Goal: Transaction & Acquisition: Download file/media

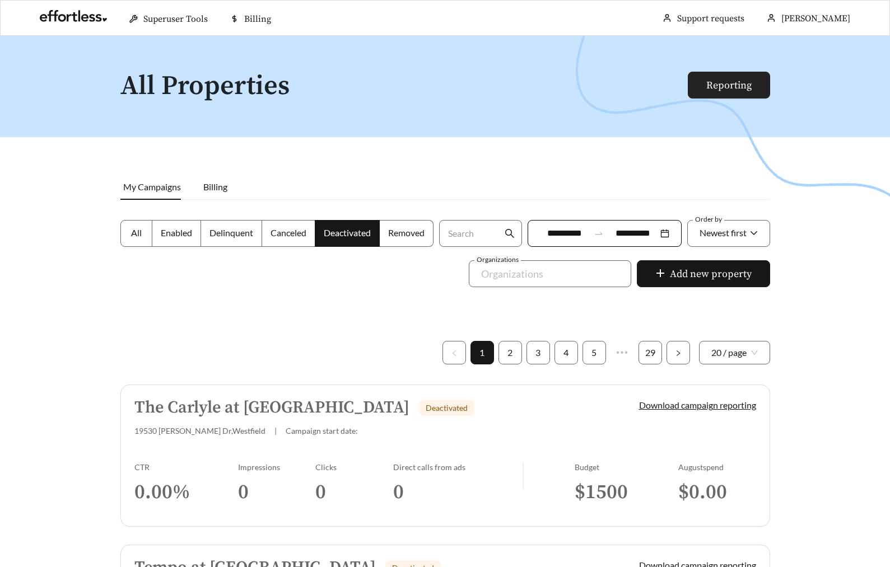
click at [706, 85] on link "Reporting" at bounding box center [728, 85] width 45 height 13
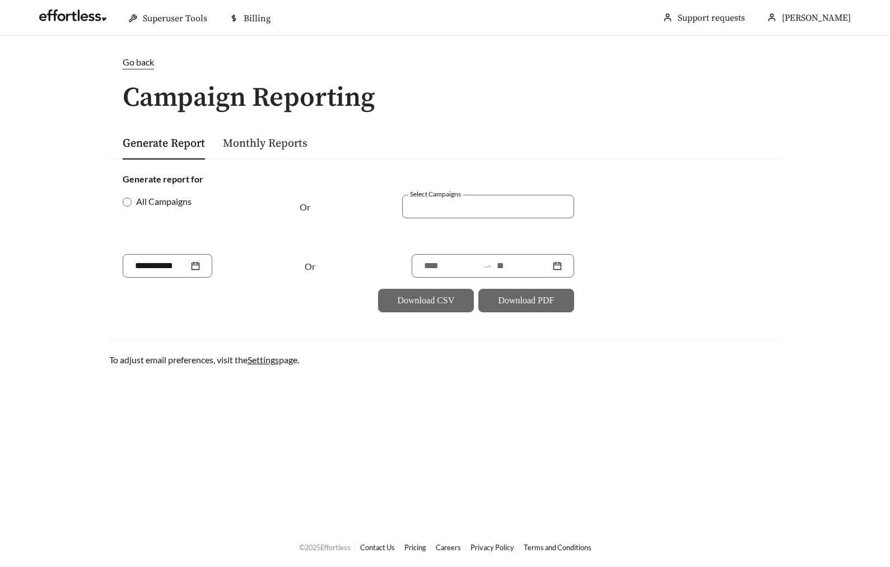
click at [670, 222] on form "Generate report for All Campaigns Or Select Campaigns Or Download CSV Download …" at bounding box center [445, 242] width 645 height 140
click at [450, 217] on div at bounding box center [488, 207] width 172 height 24
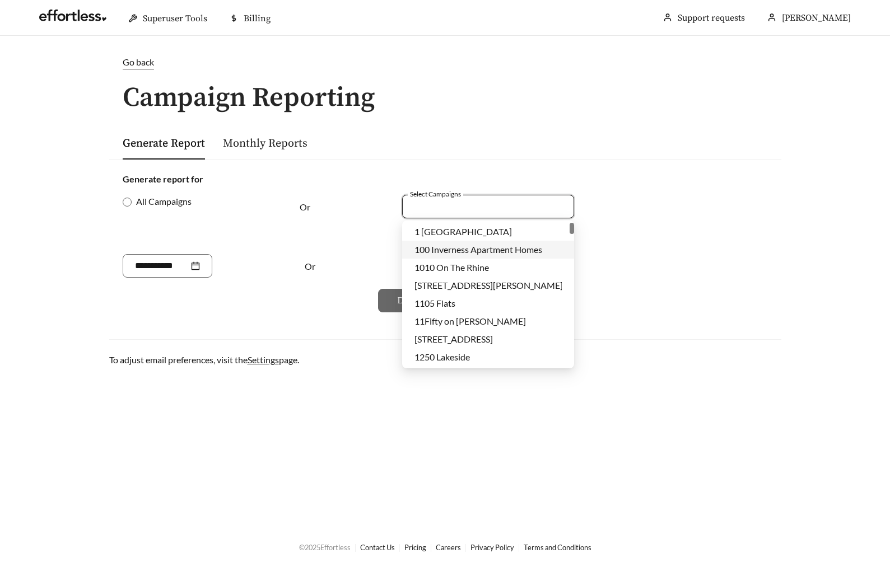
click at [744, 179] on div "Generate report for" at bounding box center [445, 178] width 645 height 13
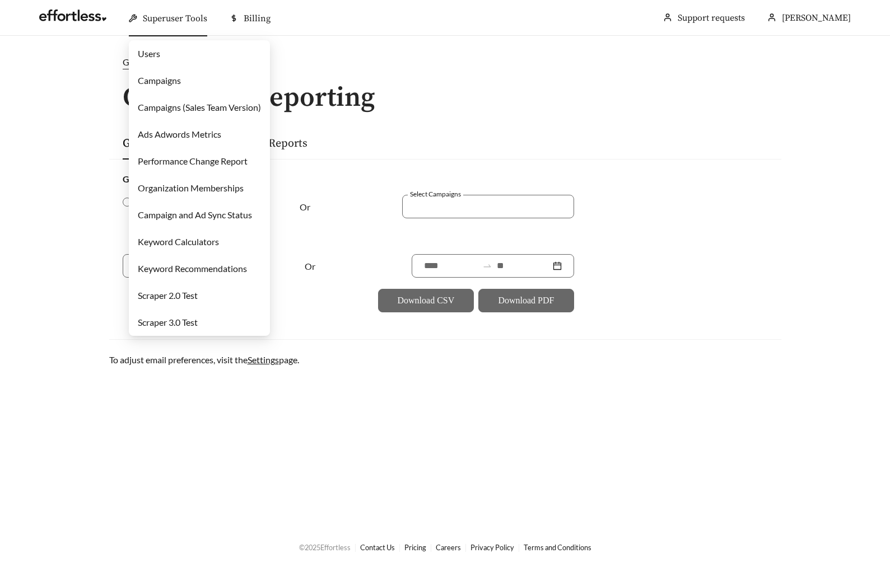
click at [142, 50] on link "Users" at bounding box center [149, 53] width 22 height 11
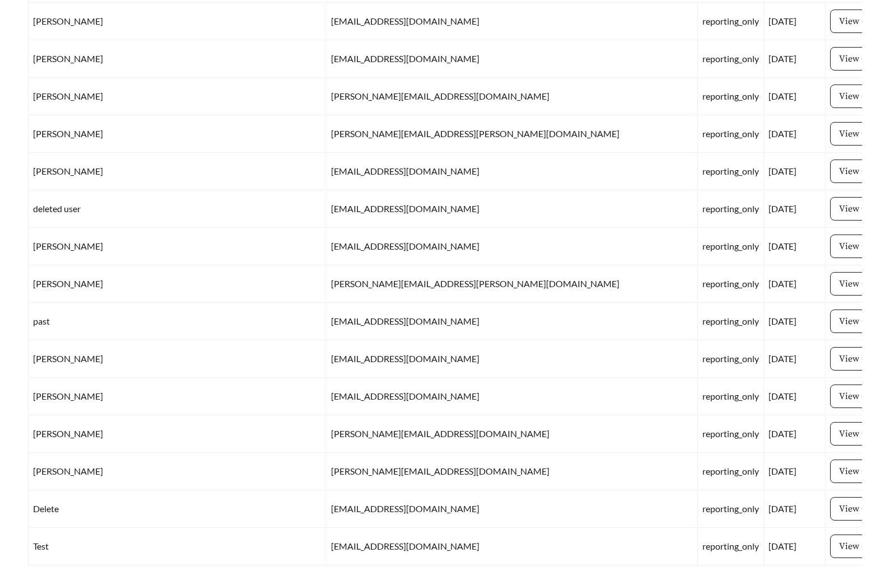
scroll to position [14052, 0]
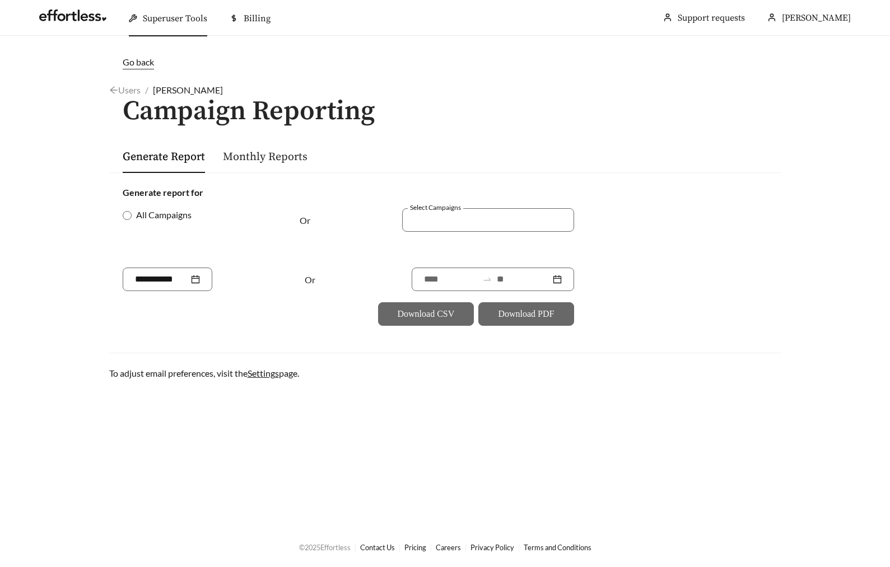
click at [269, 156] on link "Monthly Reports" at bounding box center [265, 157] width 85 height 14
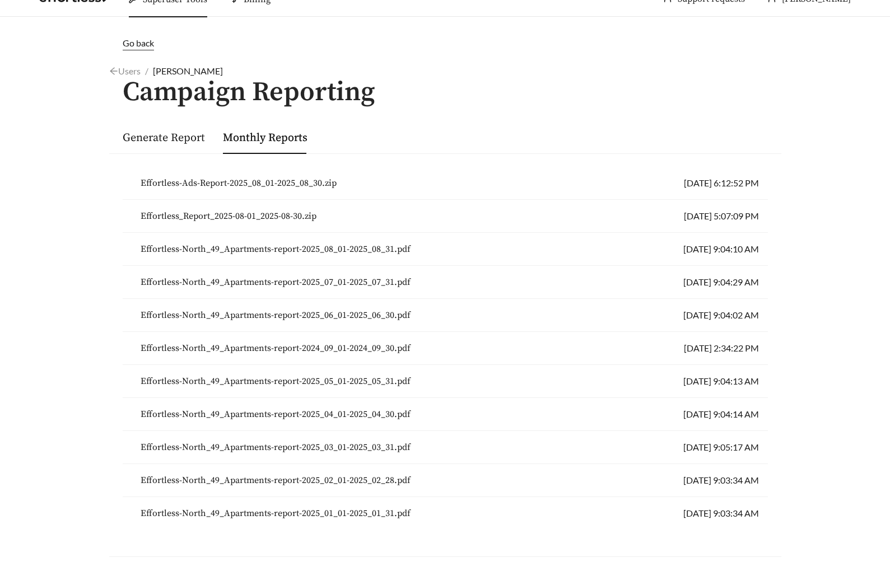
scroll to position [20, 0]
click at [267, 283] on span "Effortless-North_49_Apartments-report-2025_07_01-2025_07_31.pdf" at bounding box center [276, 280] width 270 height 13
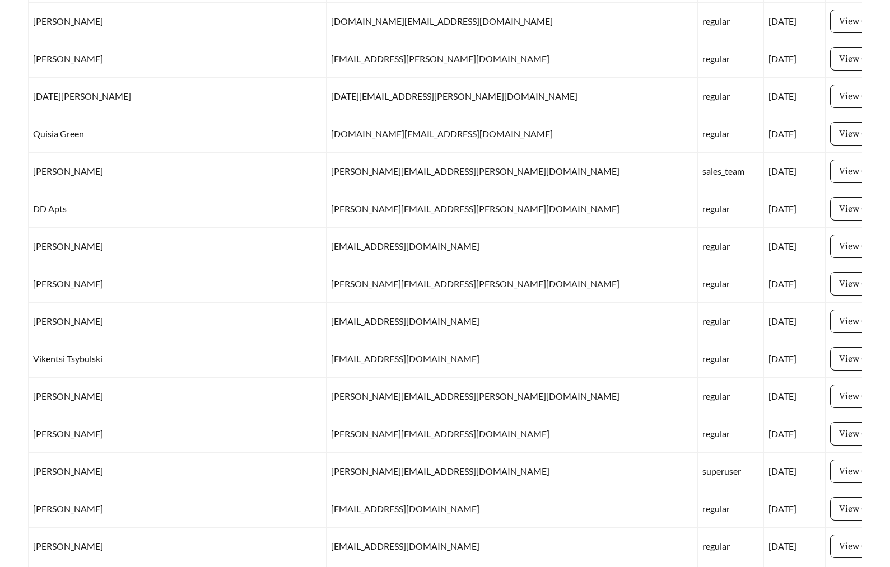
scroll to position [31533, 0]
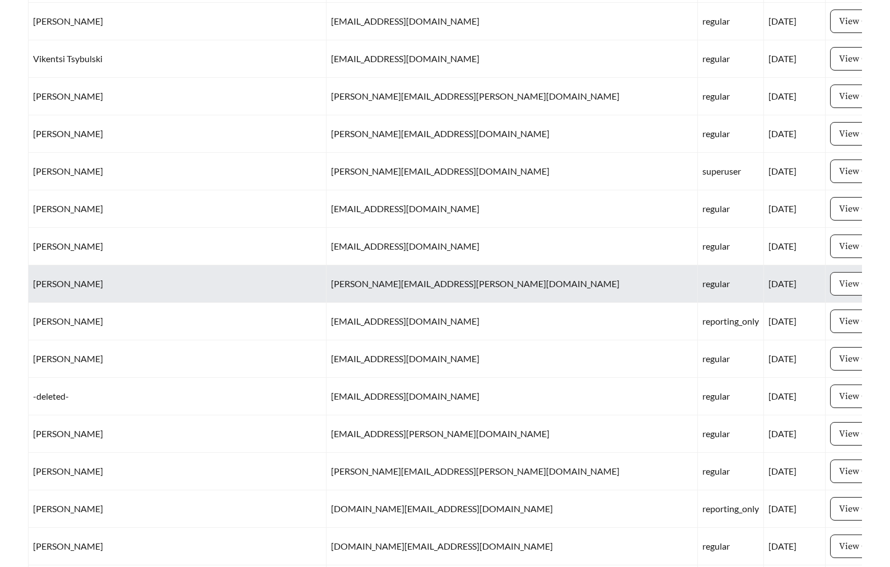
drag, startPoint x: 588, startPoint y: 279, endPoint x: 714, endPoint y: 284, distance: 126.1
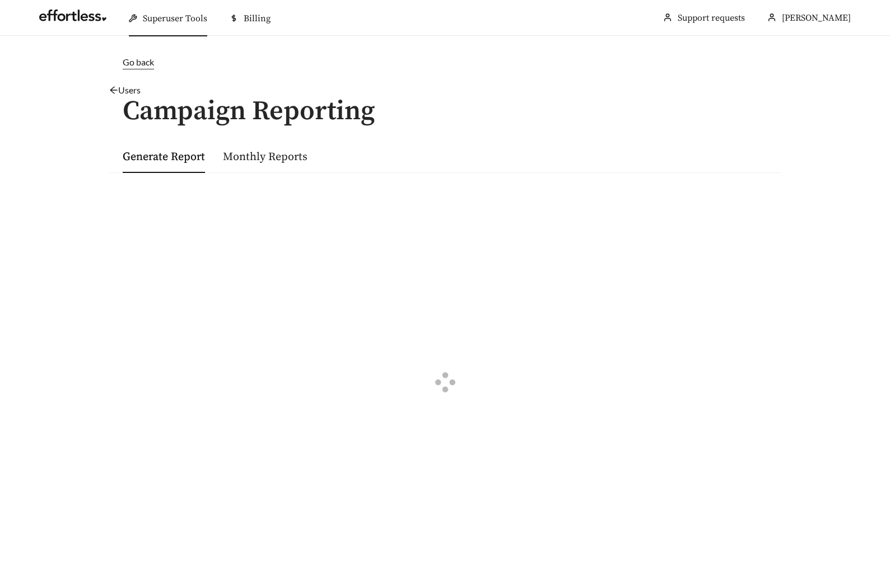
click at [714, 284] on div at bounding box center [445, 384] width 645 height 397
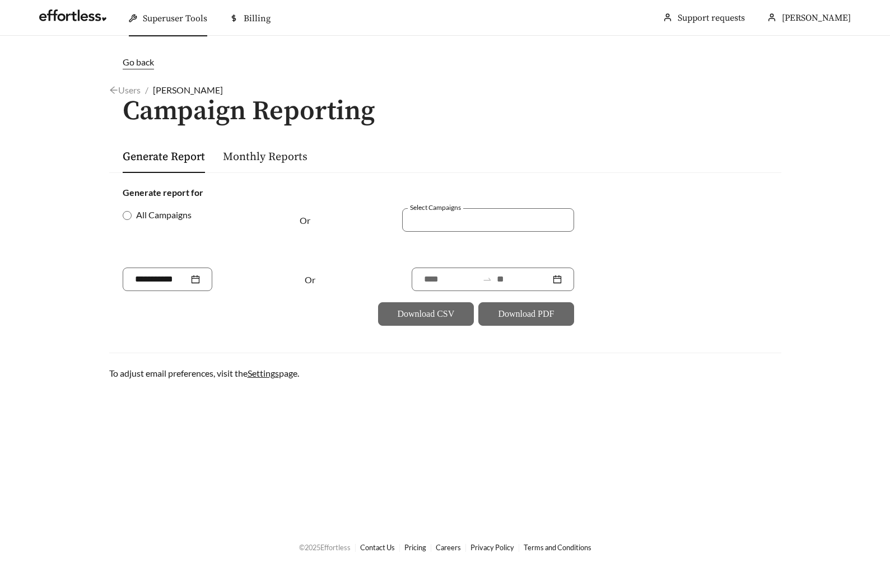
click at [275, 146] on div "Monthly Reports" at bounding box center [265, 156] width 85 height 33
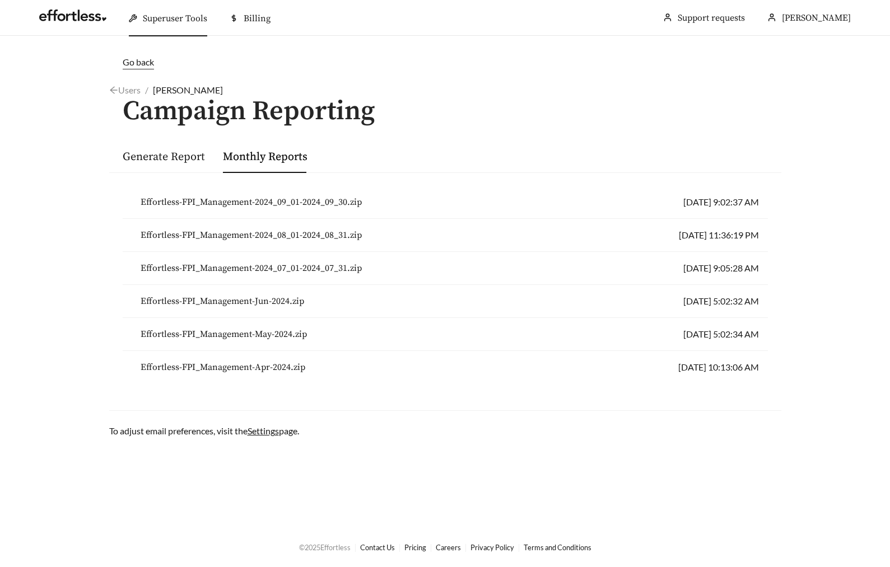
click at [265, 236] on span "Effortless-FPI_Management-2024_08_01-2024_08_31.zip" at bounding box center [251, 234] width 221 height 13
click at [92, 269] on main "Go back Users / [PERSON_NAME] / Campaign Reporting Generate Report Monthly Repo…" at bounding box center [445, 281] width 890 height 491
click at [266, 268] on span "Effortless-FPI_Management-2024_07_01-2024_07_31.zip" at bounding box center [251, 267] width 221 height 13
click at [538, 84] on div "Users / [PERSON_NAME] /" at bounding box center [445, 89] width 672 height 13
click at [526, 80] on div "Go back" at bounding box center [445, 69] width 672 height 28
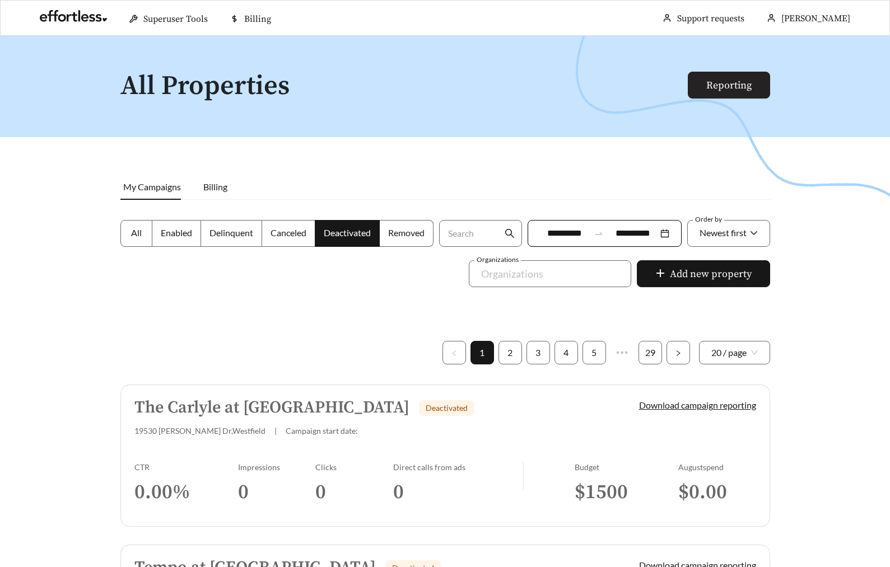
click at [724, 83] on link "Reporting" at bounding box center [728, 85] width 45 height 13
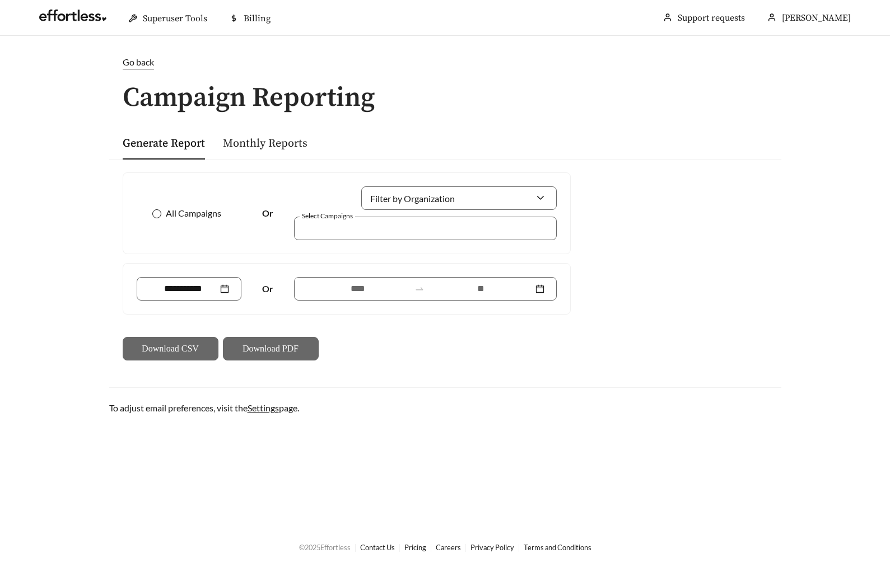
click at [198, 215] on span "All Campaigns" at bounding box center [193, 213] width 64 height 13
click at [432, 193] on input "Filter by Organization" at bounding box center [454, 198] width 162 height 22
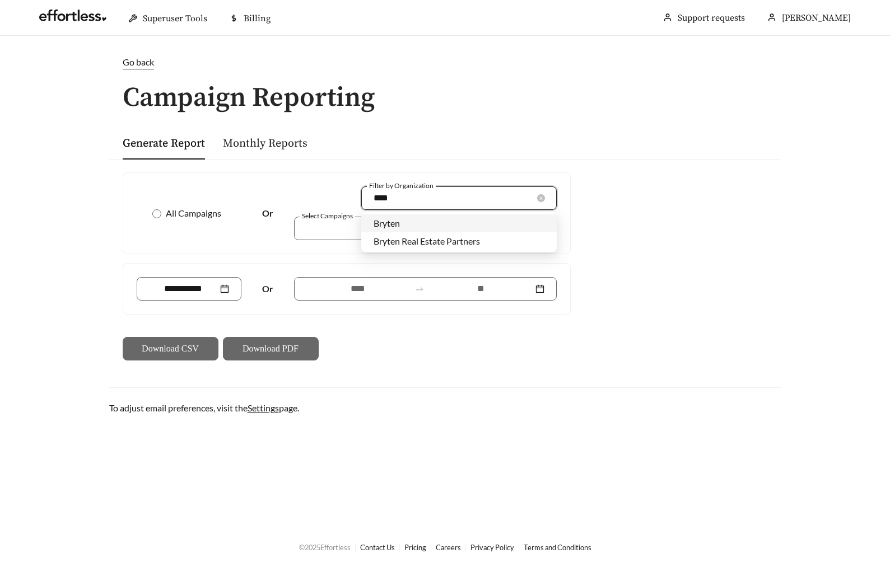
type input "*****"
click at [420, 233] on div "Bryten Real Estate Partners" at bounding box center [458, 241] width 195 height 18
click at [193, 217] on span "All Campaigns" at bounding box center [193, 213] width 64 height 13
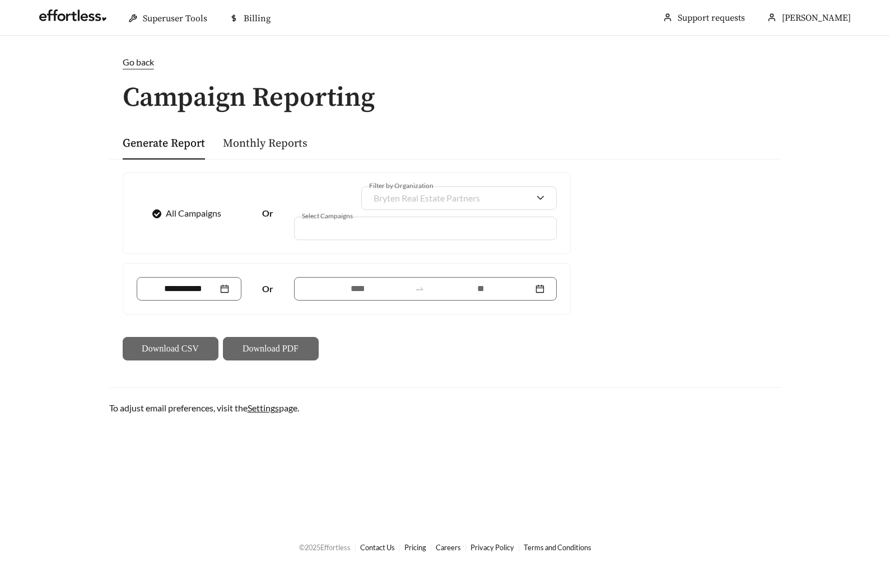
click at [454, 194] on span "Bryten Real Estate Partners" at bounding box center [426, 198] width 106 height 11
click at [166, 208] on span "All Campaigns" at bounding box center [193, 213] width 64 height 13
click at [429, 198] on span "Bryten Real Estate Partners" at bounding box center [426, 198] width 106 height 11
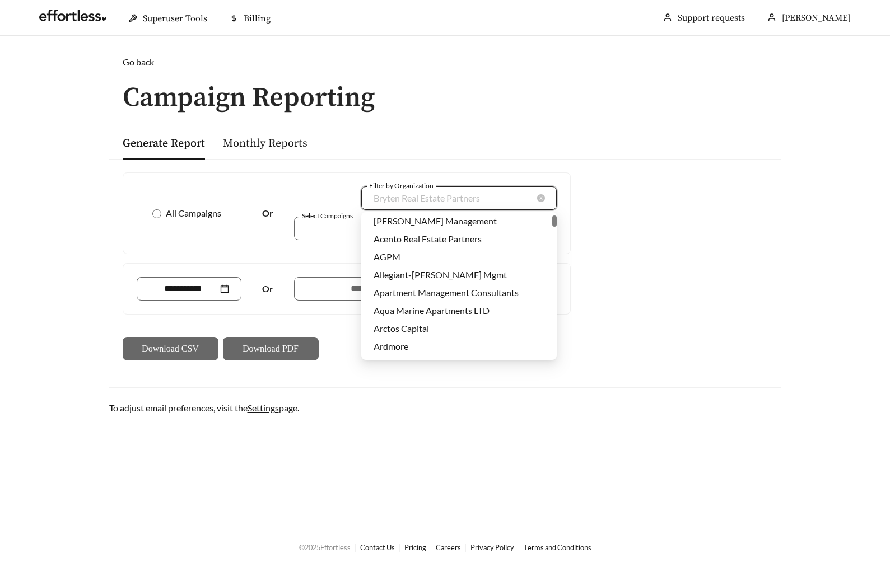
click at [429, 198] on span "Bryten Real Estate Partners" at bounding box center [426, 198] width 106 height 11
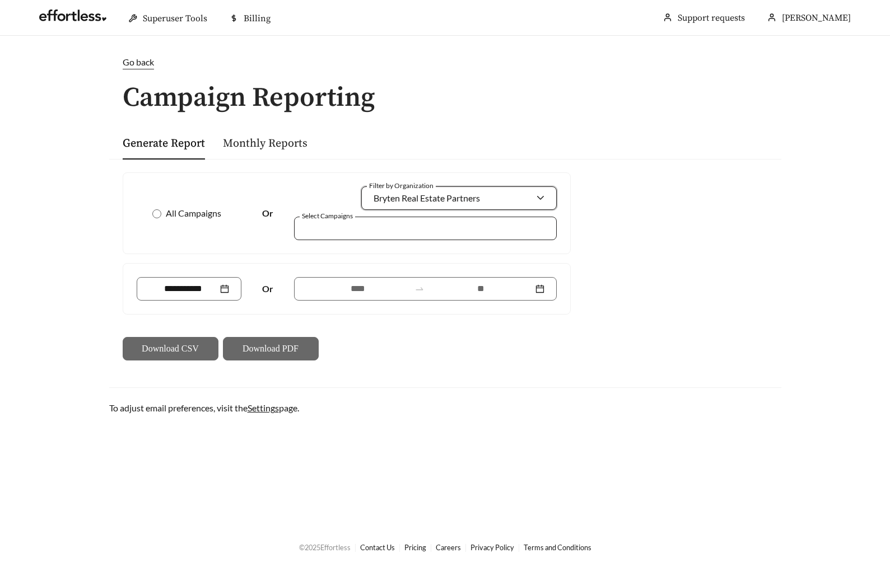
click at [367, 235] on div at bounding box center [417, 228] width 237 height 15
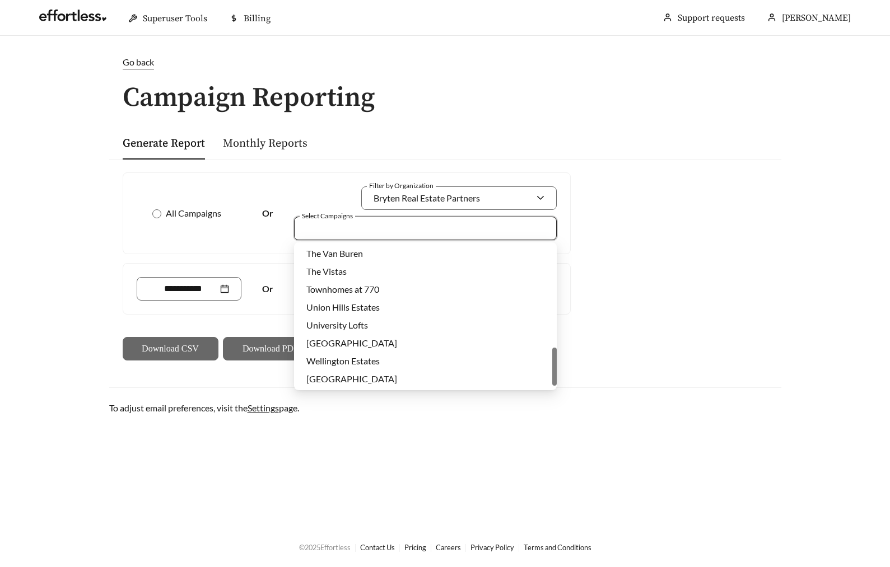
scroll to position [0, 0]
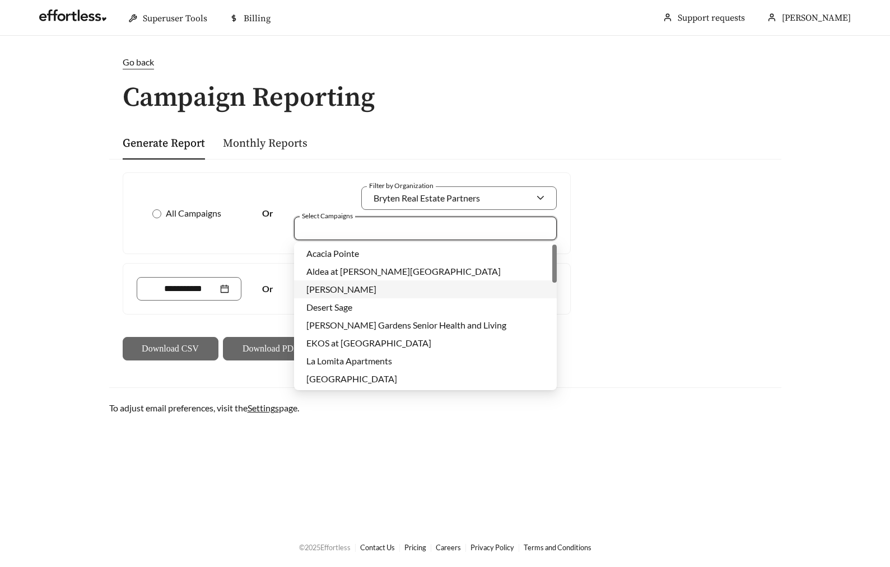
click at [372, 287] on div "Bella Vita" at bounding box center [425, 289] width 238 height 12
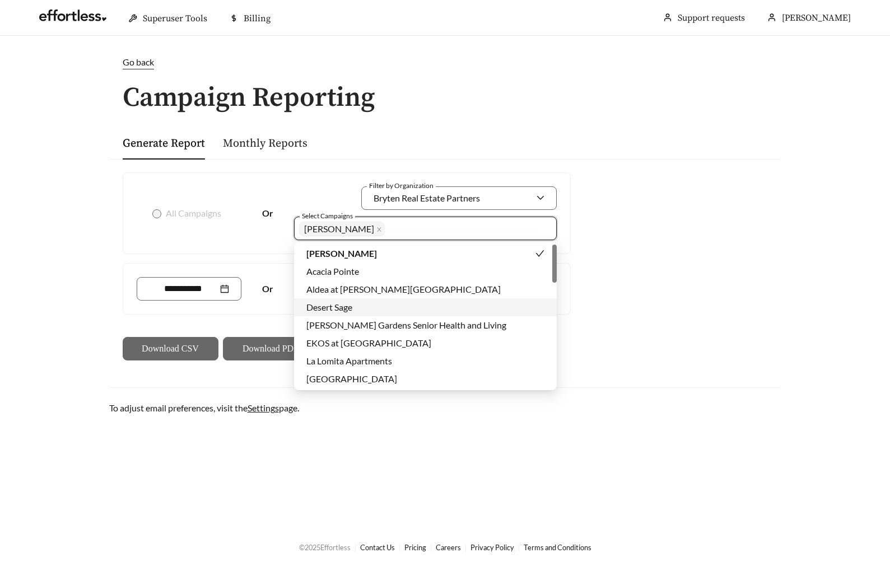
click at [371, 316] on div "Bella Vita Acacia Pointe Aldea at Estrella Falls Desert Sage Douglas Gardens Se…" at bounding box center [425, 334] width 263 height 179
click at [385, 368] on div "La Lomita Apartments" at bounding box center [425, 361] width 263 height 18
click at [400, 311] on div "Desert Sage" at bounding box center [425, 307] width 238 height 12
click at [474, 198] on span "Bryten Real Estate Partners" at bounding box center [426, 198] width 106 height 11
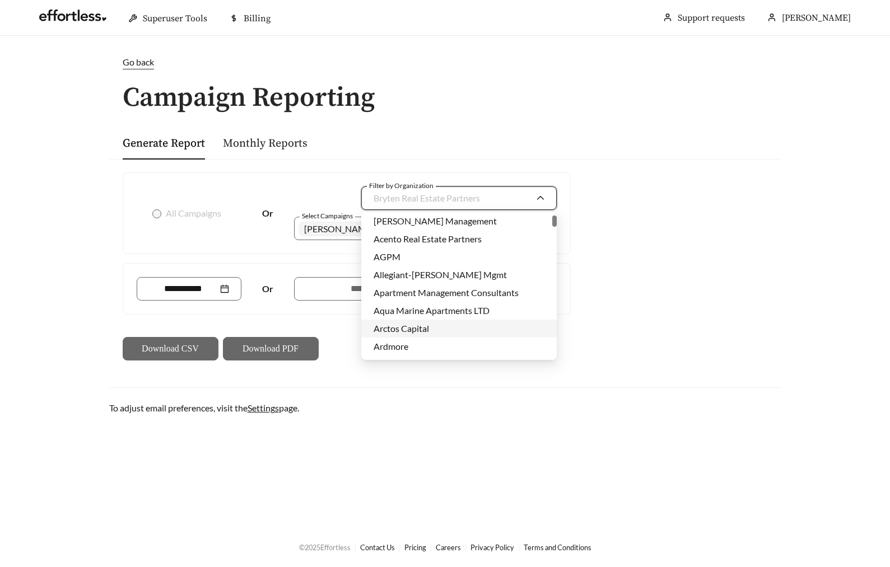
click at [399, 329] on span "Arctos Capital" at bounding box center [400, 328] width 55 height 11
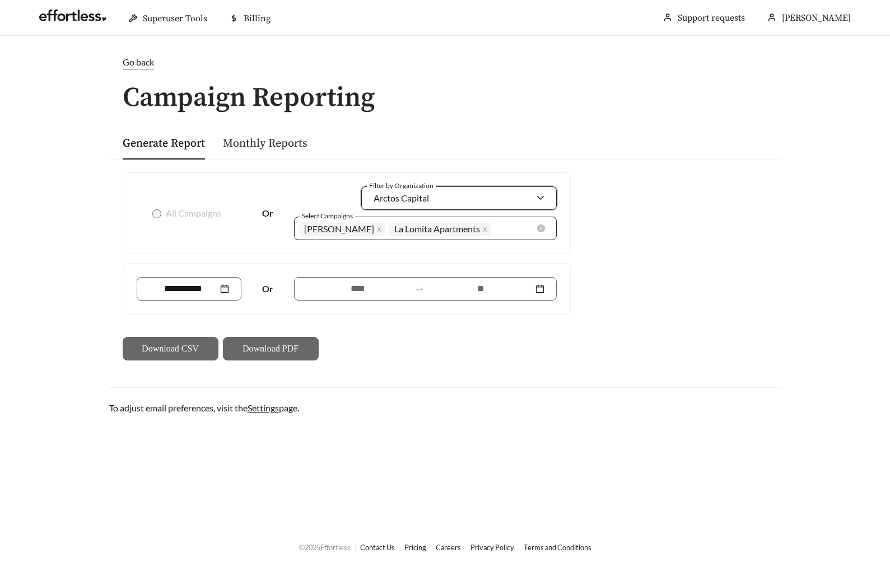
click at [534, 230] on div "Bella Vita La Lomita Apartments Desert Sage + 0 ..." at bounding box center [417, 238] width 237 height 38
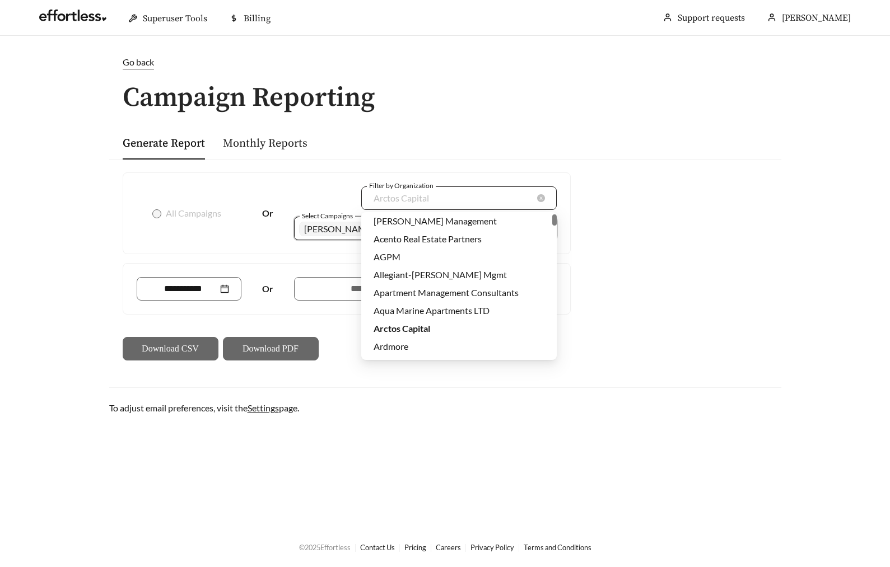
click at [503, 199] on div "Arctos Capital" at bounding box center [453, 198] width 160 height 21
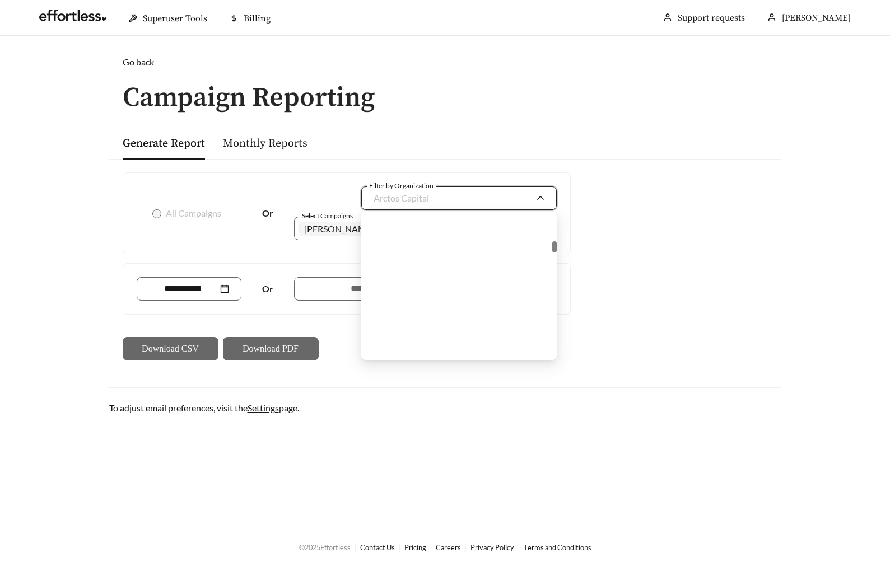
scroll to position [578, 0]
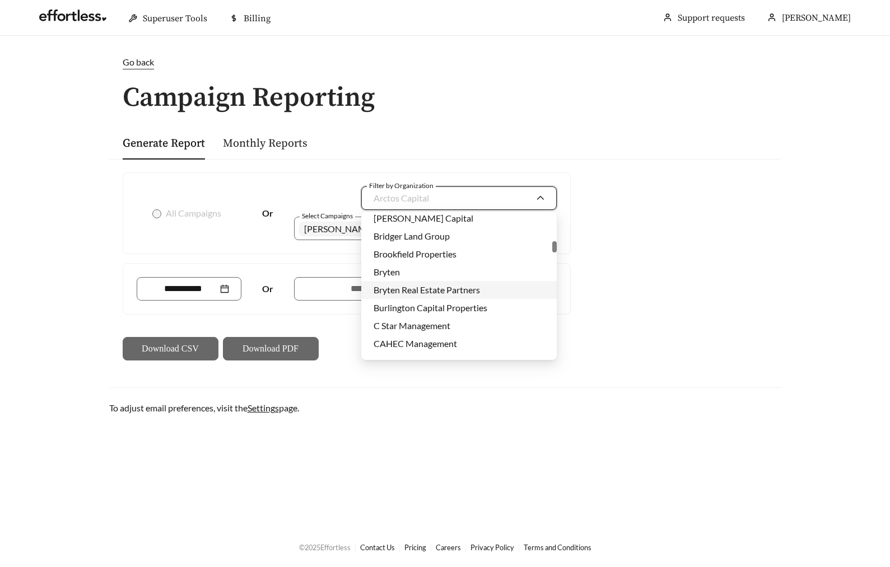
click at [441, 296] on div "Bryten Real Estate Partners" at bounding box center [458, 290] width 171 height 12
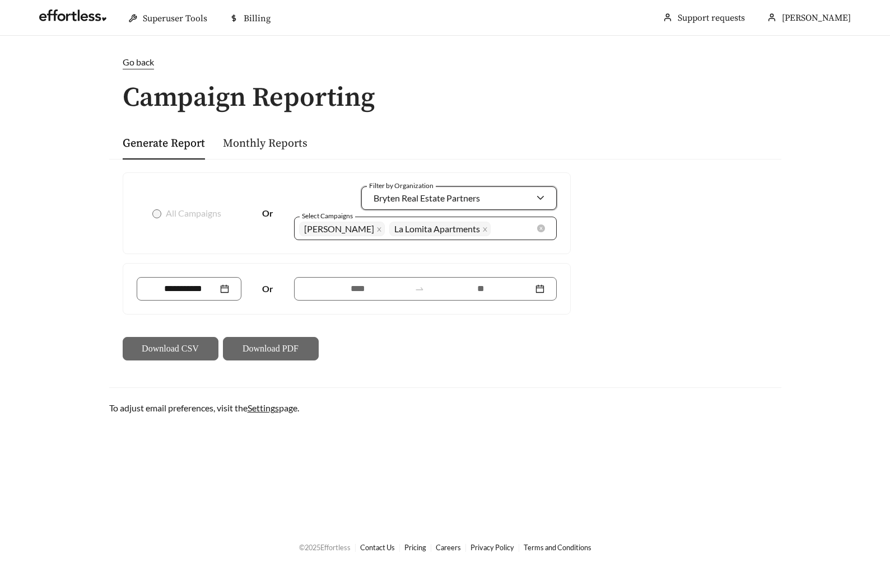
click at [365, 238] on div "Desert Sage" at bounding box center [332, 247] width 66 height 19
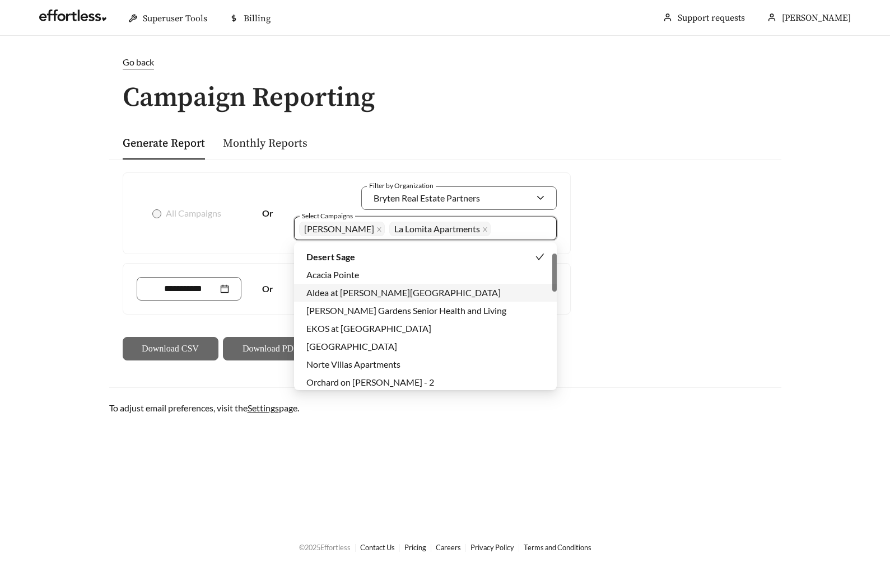
scroll to position [33, 0]
click at [406, 327] on div "EKOS at Arbor Park" at bounding box center [425, 328] width 238 height 12
click at [405, 344] on div "Landlake Landing" at bounding box center [425, 346] width 238 height 12
click at [410, 380] on div "Orchard on Gilbert - 2" at bounding box center [425, 382] width 238 height 12
click at [406, 298] on div "Aldea at Estrella Falls" at bounding box center [425, 292] width 263 height 18
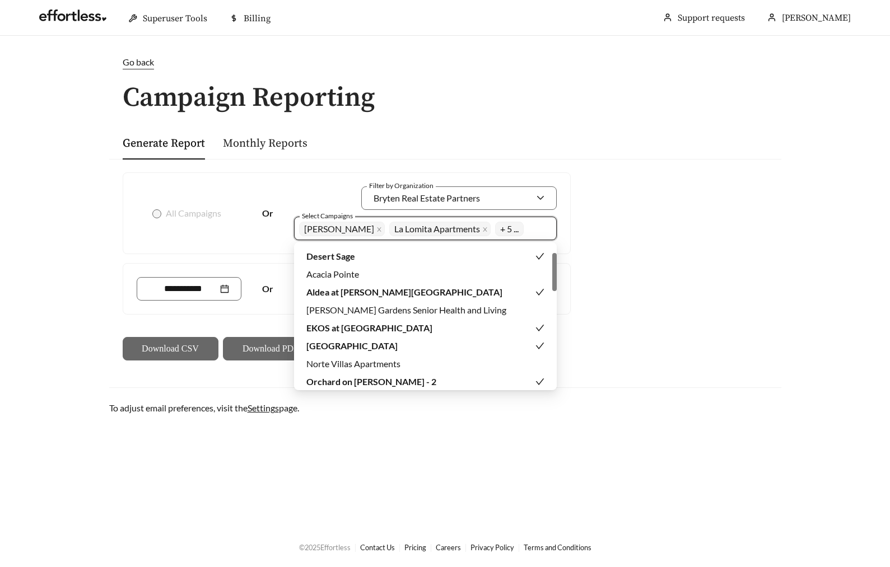
scroll to position [0, 0]
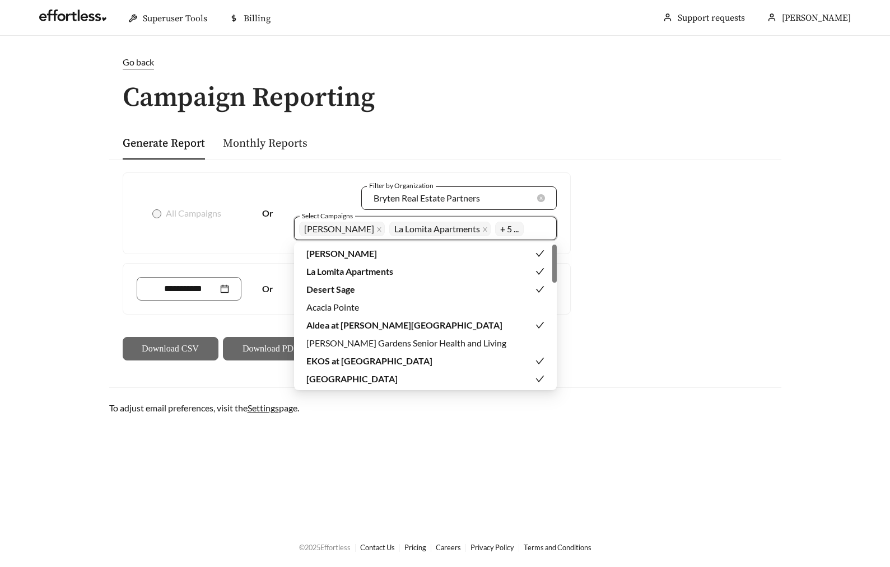
click at [518, 202] on div "Bryten Real Estate Partners" at bounding box center [453, 198] width 160 height 21
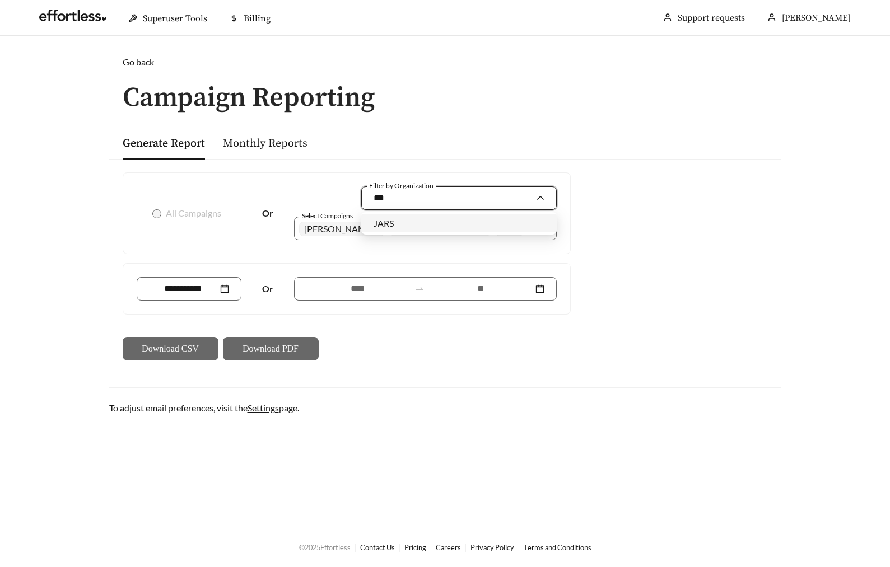
type input "****"
click at [397, 222] on div "JARS" at bounding box center [458, 223] width 171 height 12
click at [522, 238] on div "Bella Vita La Lomita Apartments Desert Sage EKOS at Arbor Park Landlake Landing…" at bounding box center [425, 229] width 263 height 24
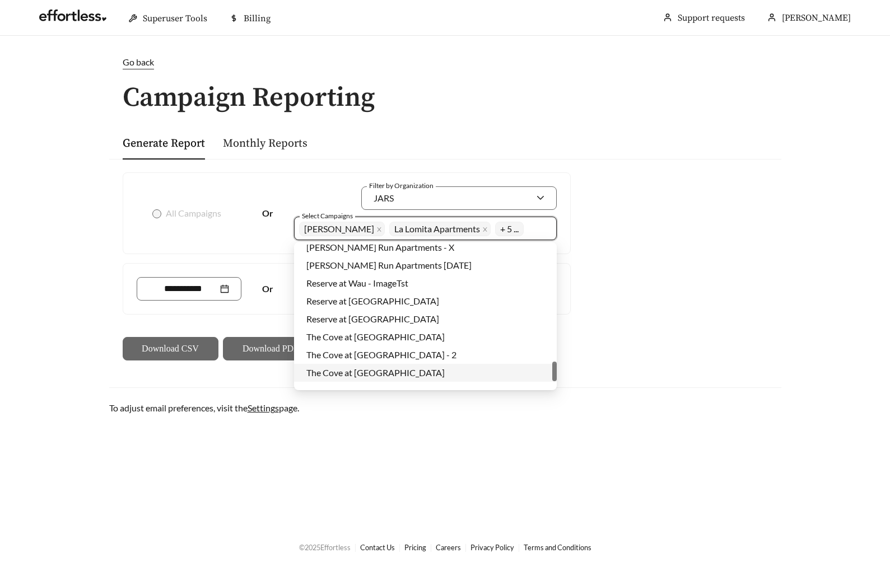
scroll to position [896, 0]
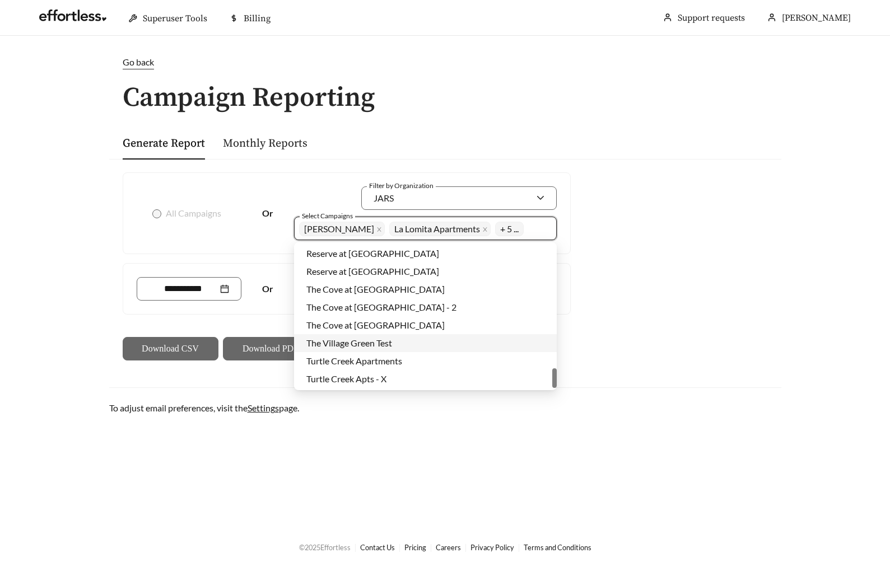
click at [384, 331] on div "The Cove at Golden Isles" at bounding box center [425, 325] width 263 height 18
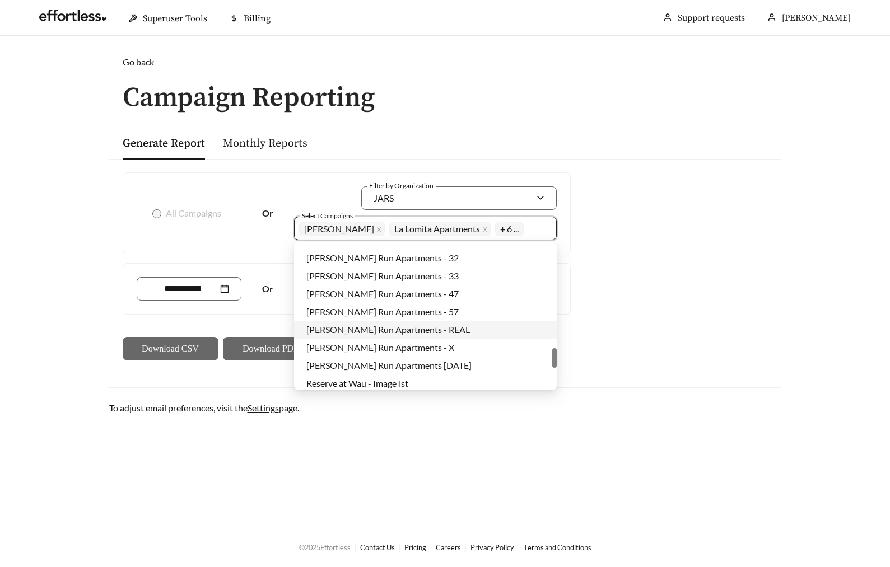
click at [404, 329] on span "Ramsey Run Apartments - REAL" at bounding box center [387, 329] width 163 height 11
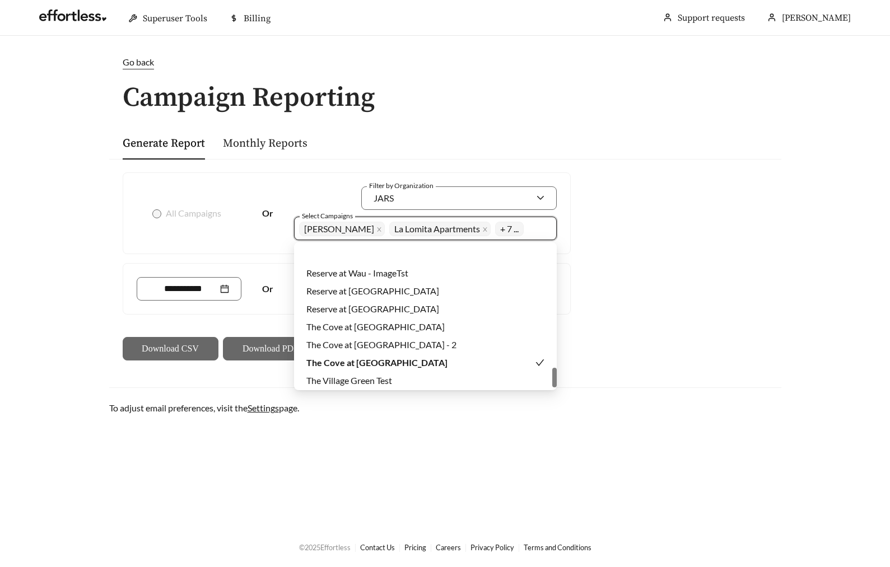
scroll to position [896, 0]
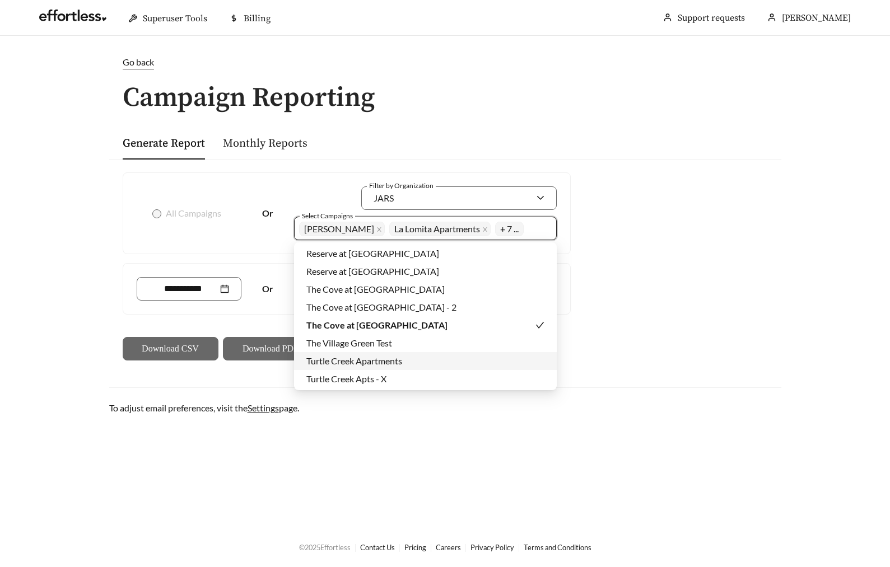
click at [381, 363] on span "Turtle Creek Apartments" at bounding box center [354, 361] width 96 height 11
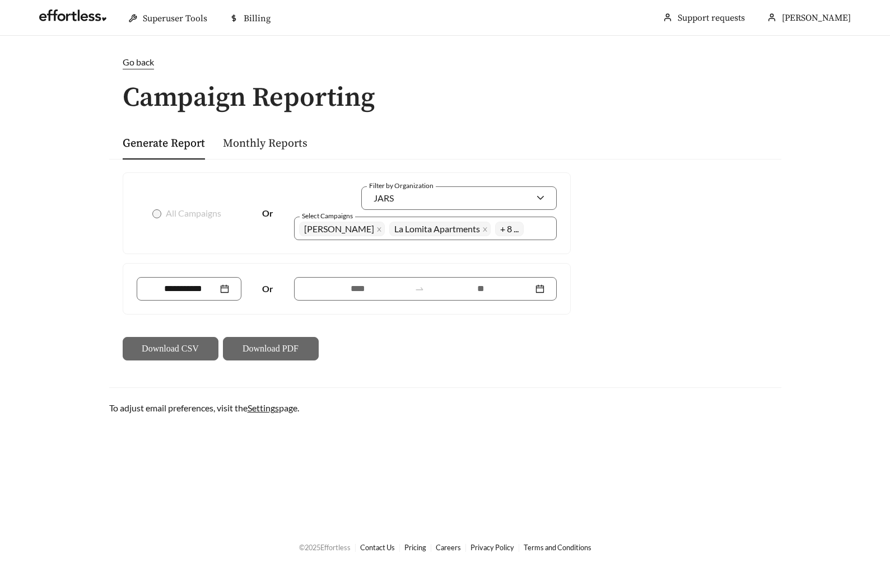
click at [77, 317] on main "Go back Campaign Reporting Generate Report Monthly Reports All Campaigns Or Fil…" at bounding box center [445, 281] width 890 height 491
click at [206, 301] on div "Or" at bounding box center [346, 289] width 447 height 50
click at [202, 293] on input at bounding box center [183, 288] width 69 height 13
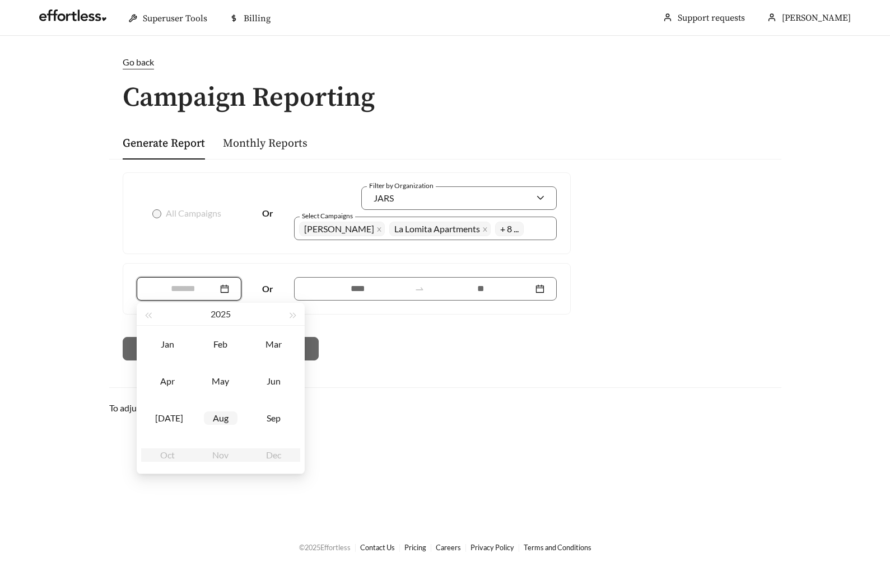
click at [219, 417] on div "Aug" at bounding box center [221, 418] width 34 height 13
type input "*******"
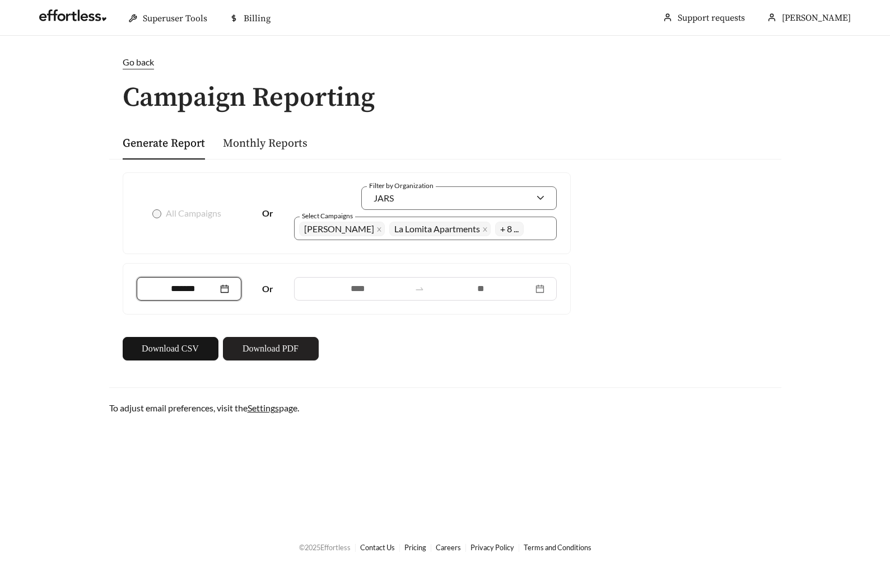
click at [296, 344] on span "Download PDF" at bounding box center [270, 348] width 56 height 13
click at [499, 227] on div "Bella Vita La Lomita Apartments Desert Sage EKOS at Arbor Park Landlake Landing…" at bounding box center [417, 228] width 237 height 19
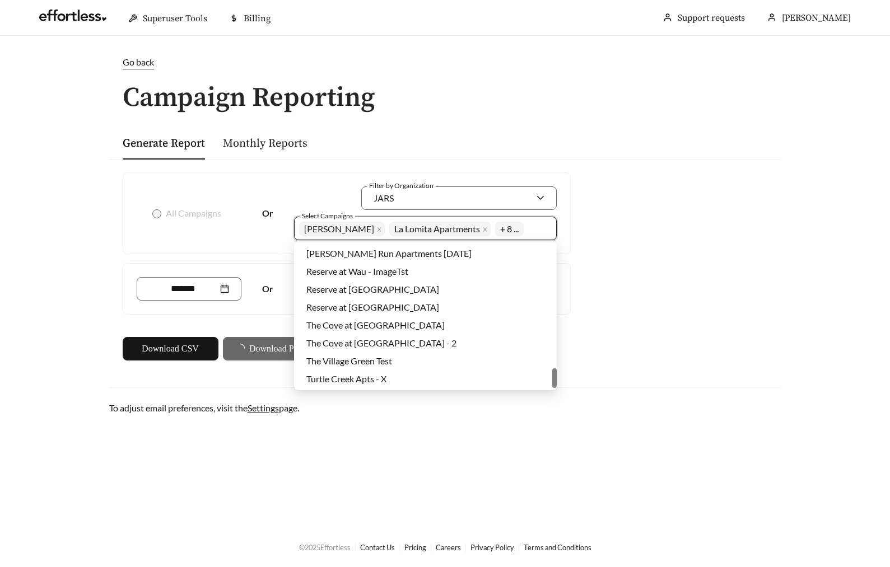
scroll to position [0, 0]
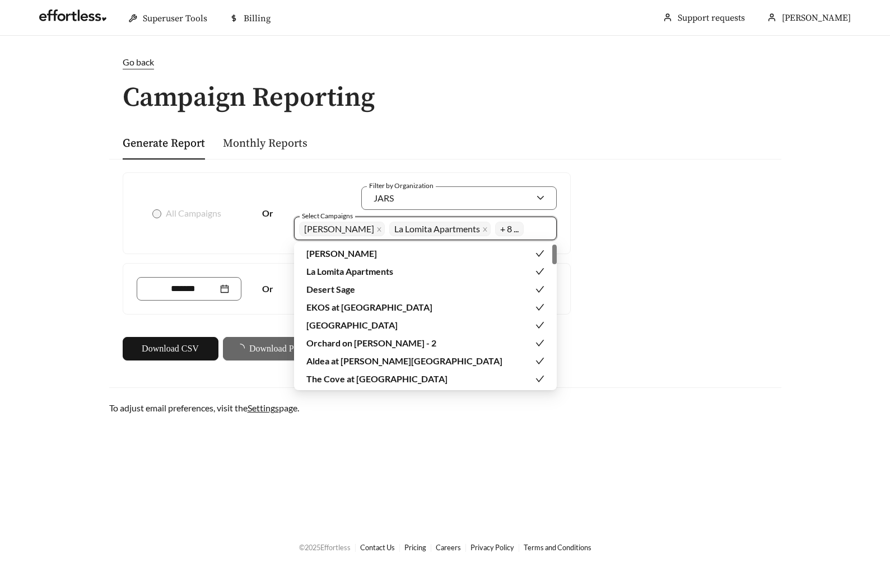
click at [642, 226] on div "All Campaigns Or Filter by Organization JARS Select Campaigns Bella Vita La Lom…" at bounding box center [445, 266] width 672 height 215
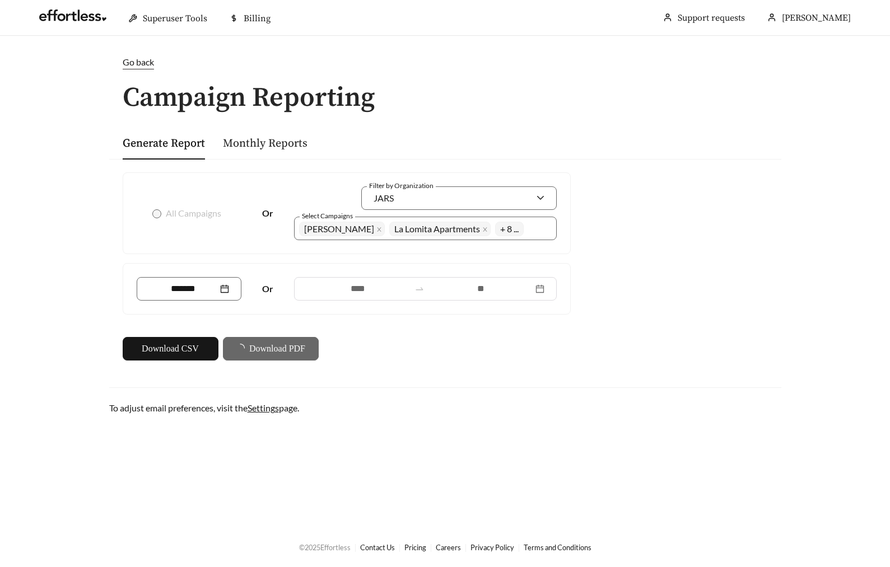
click at [717, 169] on div "All Campaigns Or Filter by Organization JARS Select Campaigns Bella Vita La Lom…" at bounding box center [445, 266] width 672 height 215
